Goal: Task Accomplishment & Management: Manage account settings

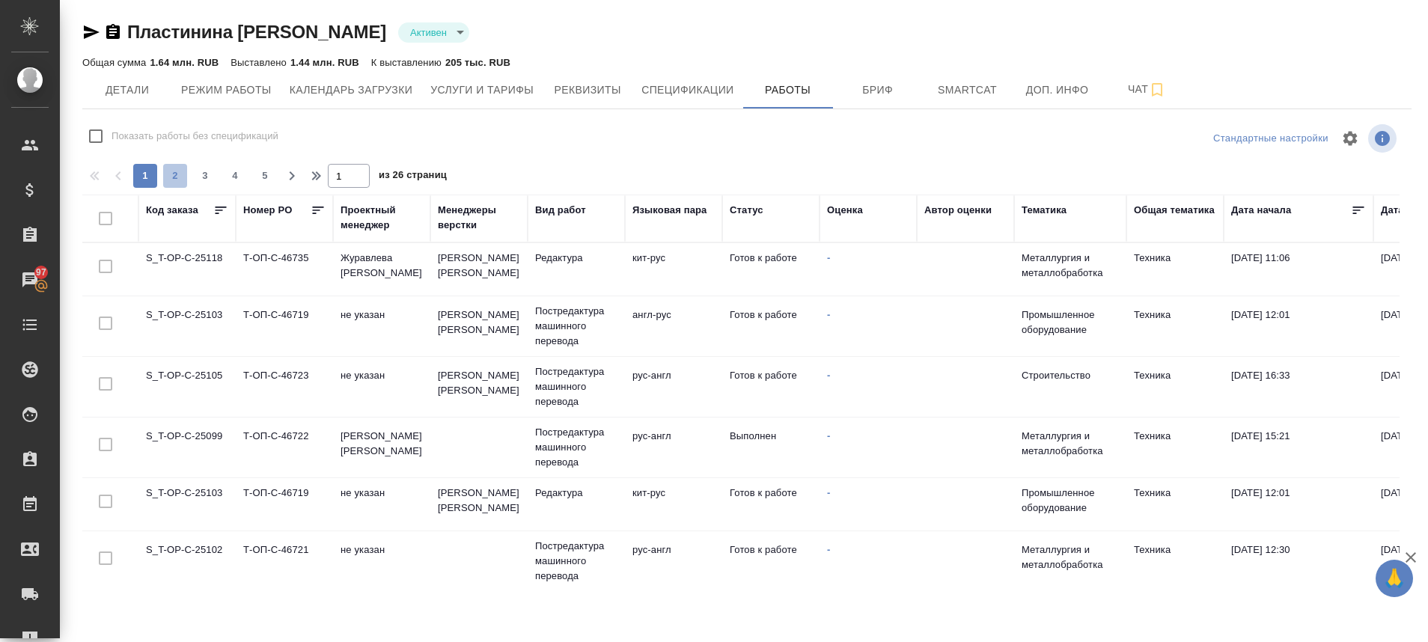
click at [174, 171] on span "2" at bounding box center [175, 175] width 24 height 15
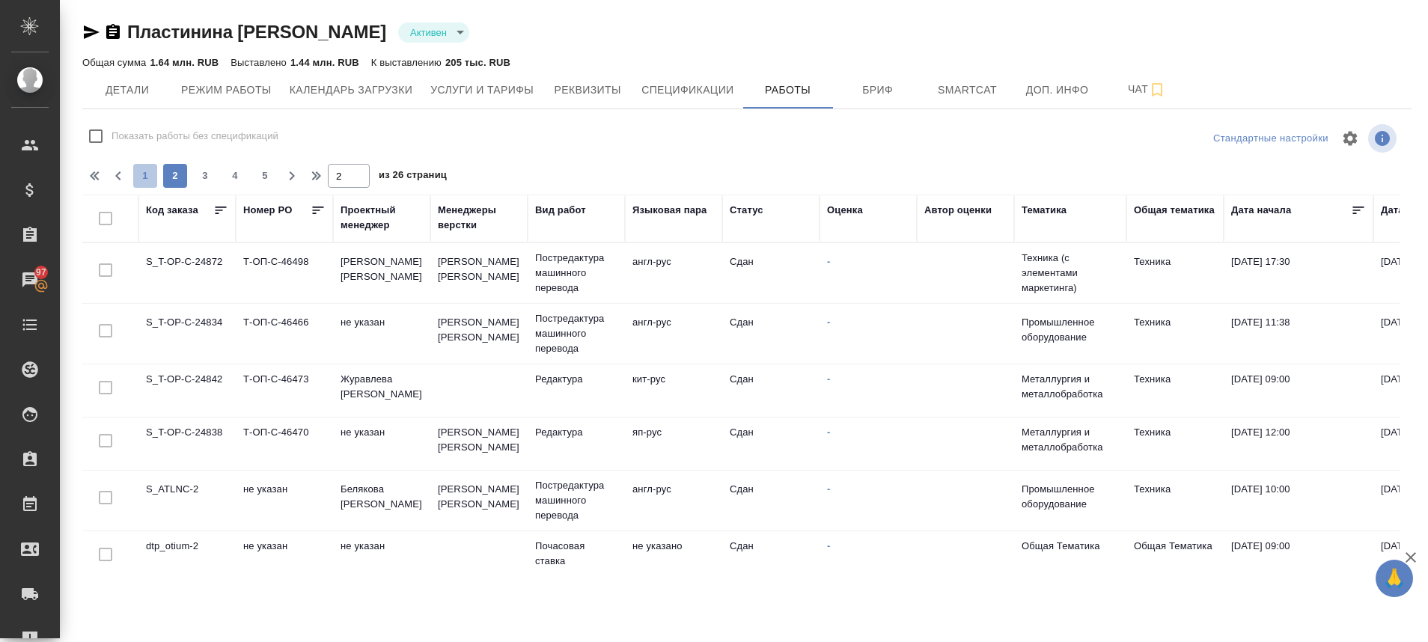
click at [148, 181] on span "1" at bounding box center [145, 175] width 24 height 15
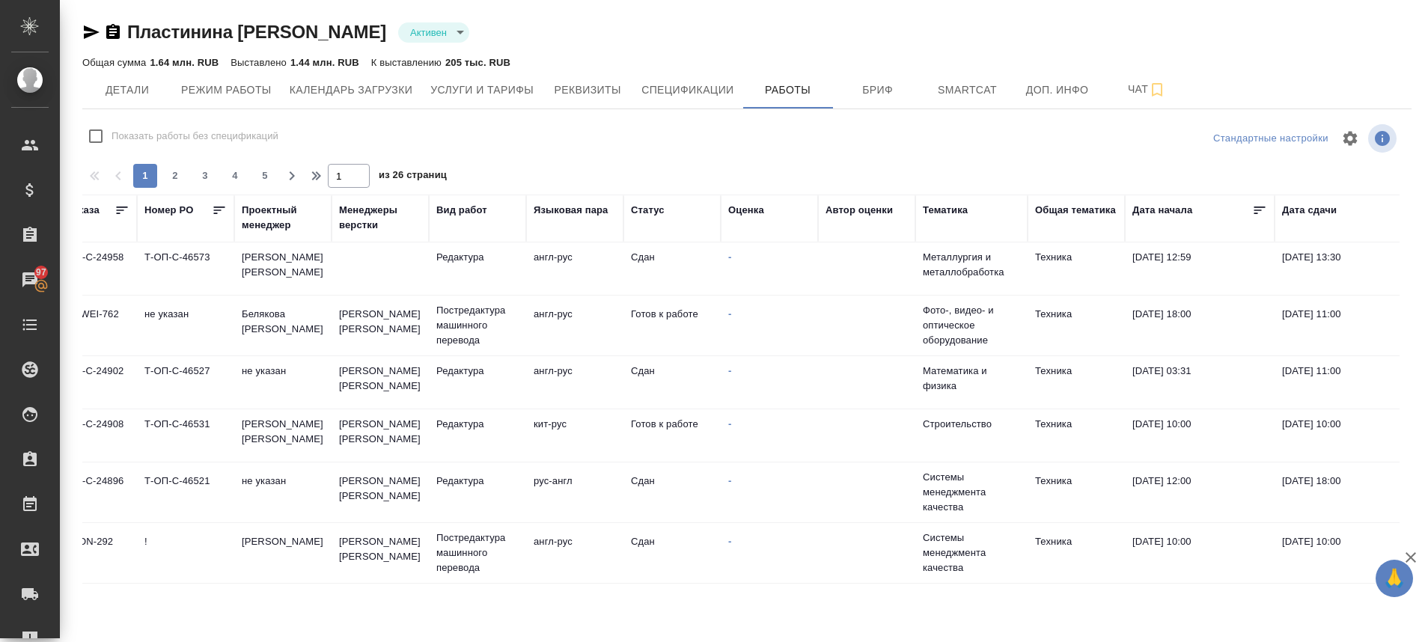
scroll to position [1132, 0]
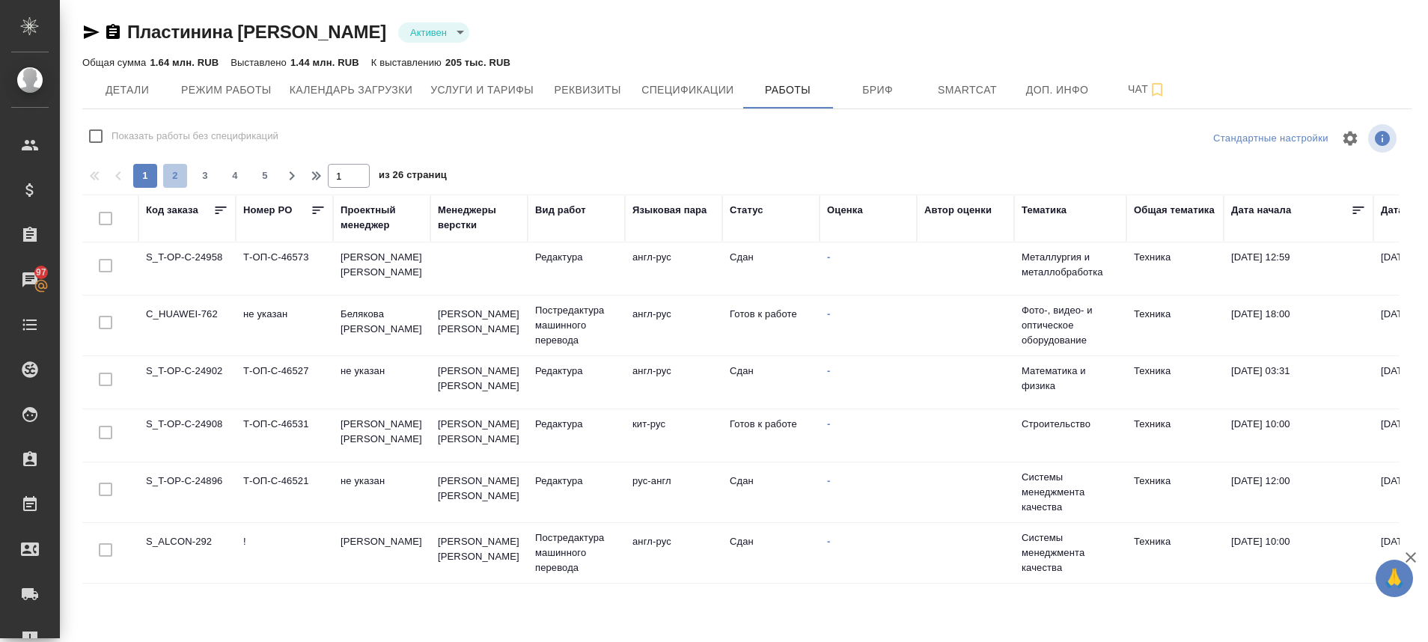
click at [177, 172] on span "2" at bounding box center [175, 175] width 24 height 15
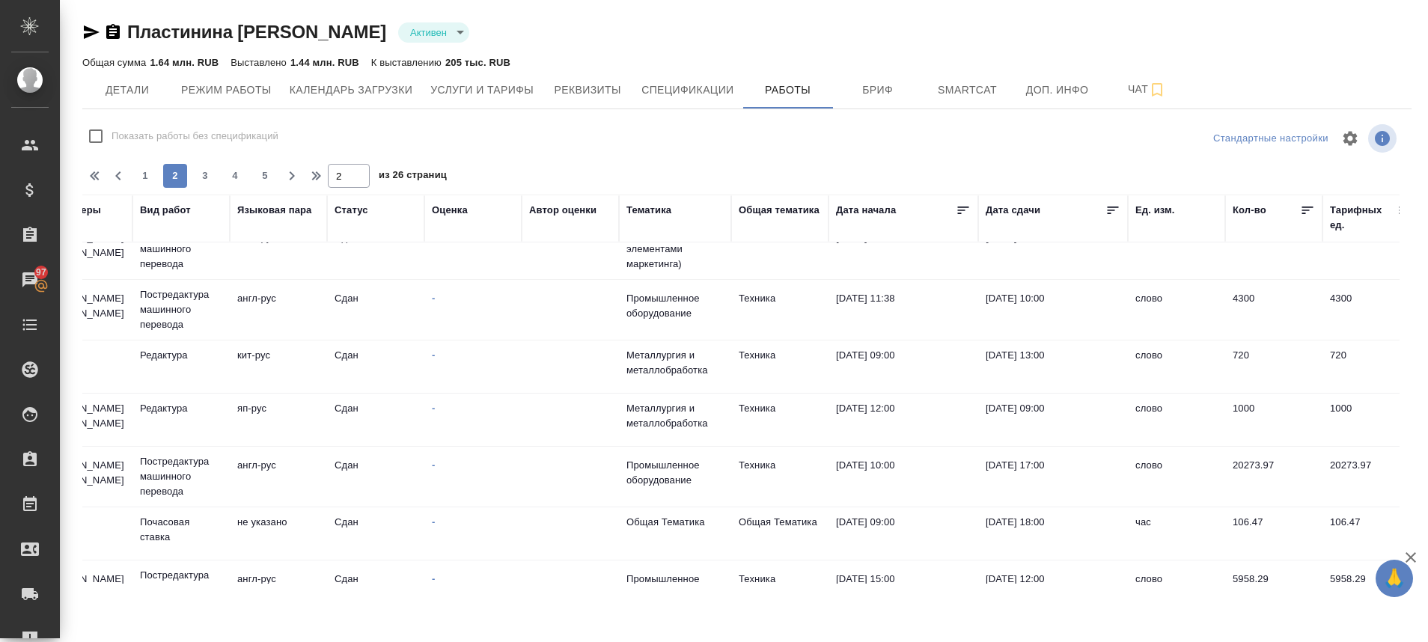
scroll to position [0, 395]
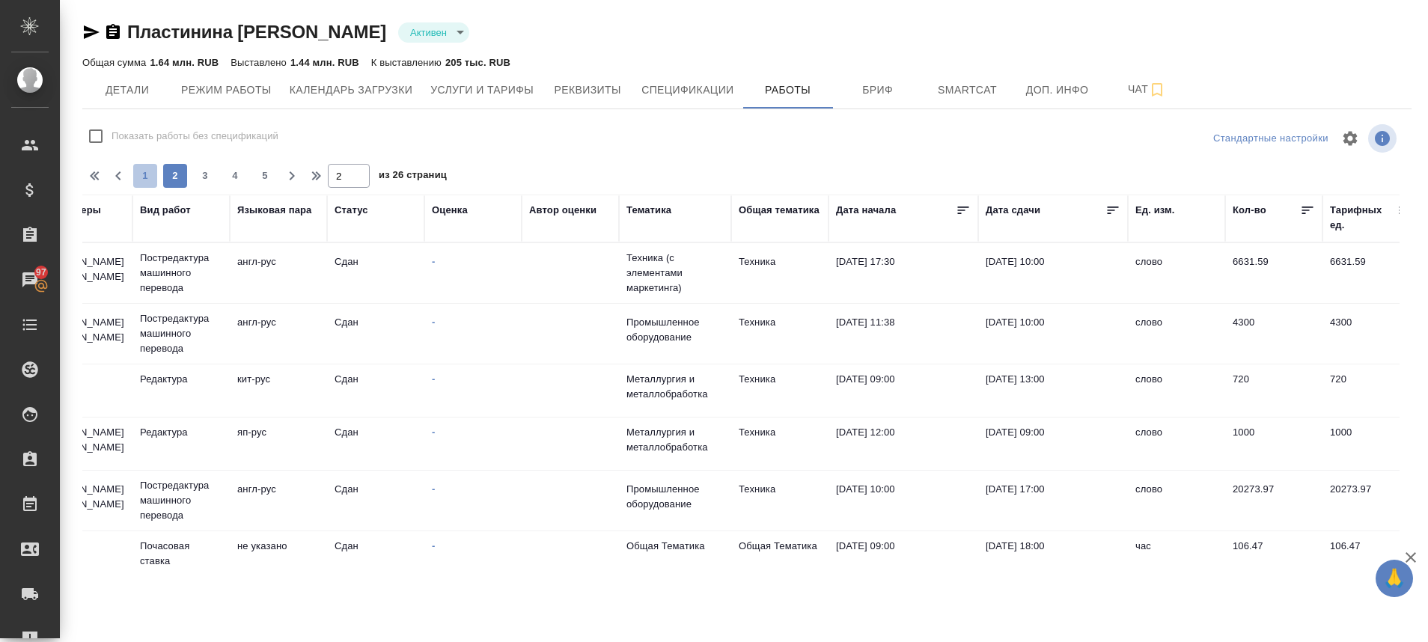
click at [140, 175] on span "1" at bounding box center [145, 175] width 24 height 15
type input "1"
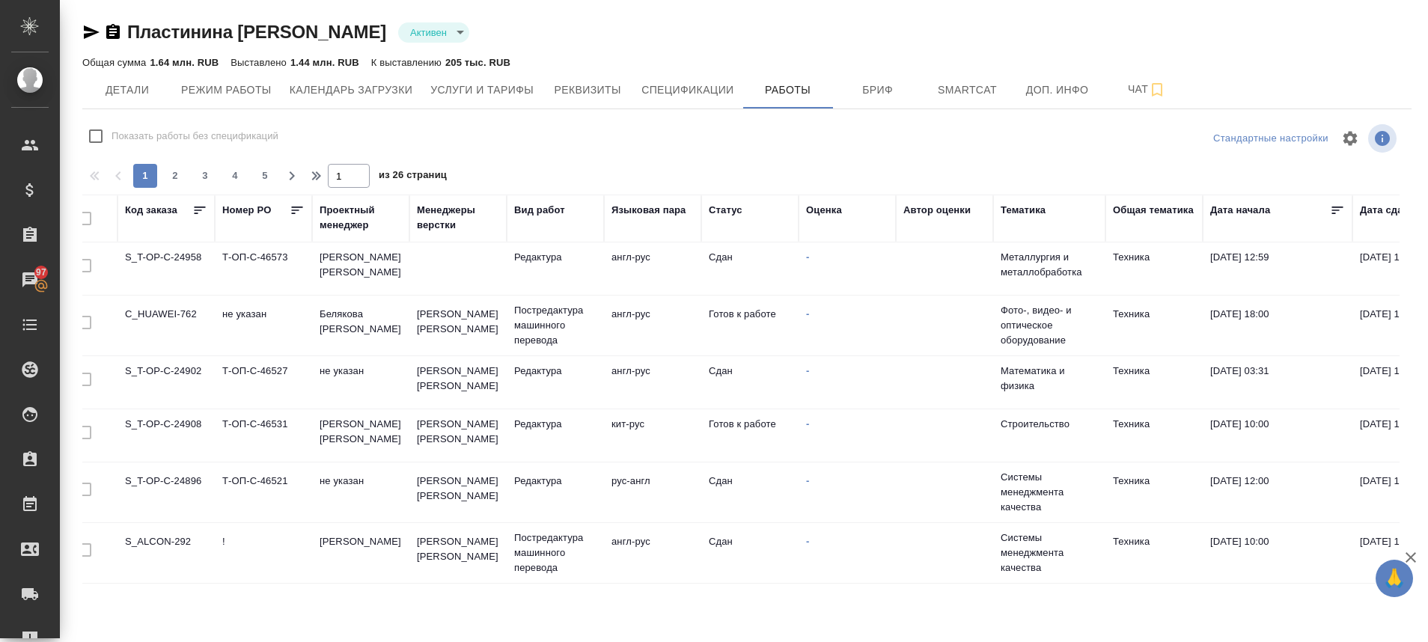
scroll to position [1132, 0]
